Goal: Task Accomplishment & Management: Use online tool/utility

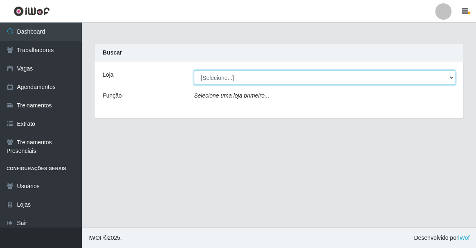
click at [250, 83] on select "[Selecione...] Famiglia [PERSON_NAME] - Ristorante [PERSON_NAME]" at bounding box center [325, 77] width 262 height 14
select select "267"
click at [194, 70] on select "[Selecione...] Famiglia [PERSON_NAME] - Ristorante [PERSON_NAME]" at bounding box center [325, 77] width 262 height 14
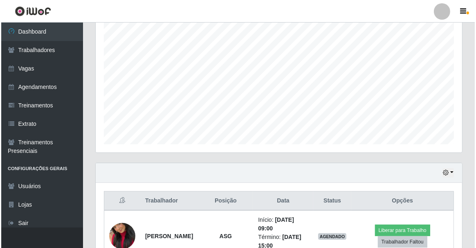
scroll to position [252, 0]
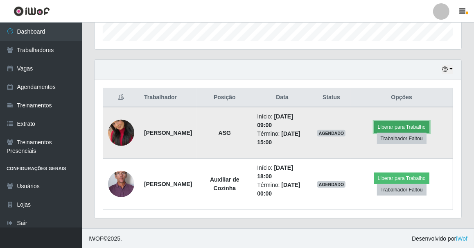
click at [400, 125] on button "Liberar para Trabalho" at bounding box center [401, 126] width 55 height 11
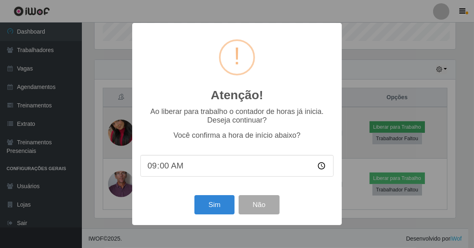
scroll to position [170, 363]
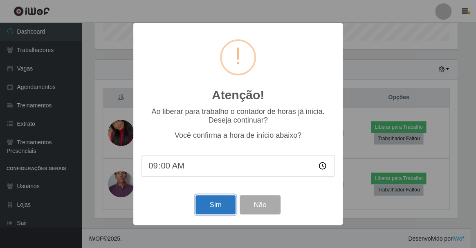
click at [227, 206] on button "Sim" at bounding box center [216, 204] width 40 height 19
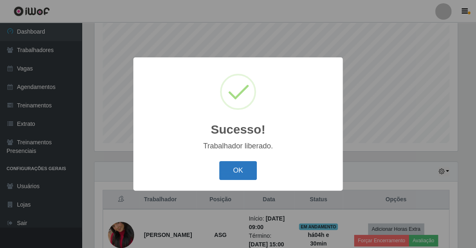
click at [221, 172] on button "OK" at bounding box center [238, 170] width 38 height 19
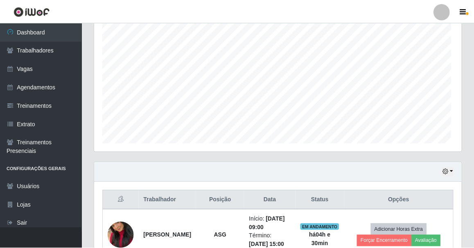
scroll to position [170, 367]
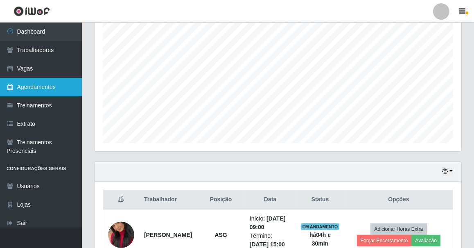
click at [43, 92] on link "Agendamentos" at bounding box center [41, 87] width 82 height 18
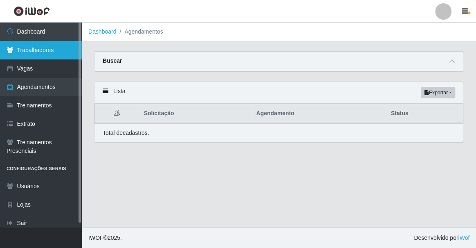
click at [27, 57] on link "Trabalhadores" at bounding box center [41, 50] width 82 height 18
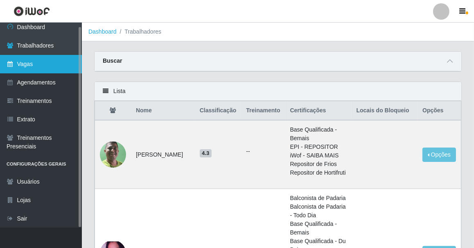
click at [18, 68] on link "Vagas" at bounding box center [41, 64] width 82 height 18
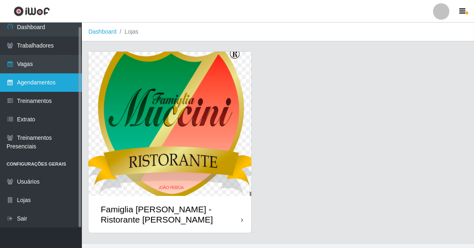
click at [26, 83] on link "Agendamentos" at bounding box center [41, 82] width 82 height 18
